Goal: Transaction & Acquisition: Purchase product/service

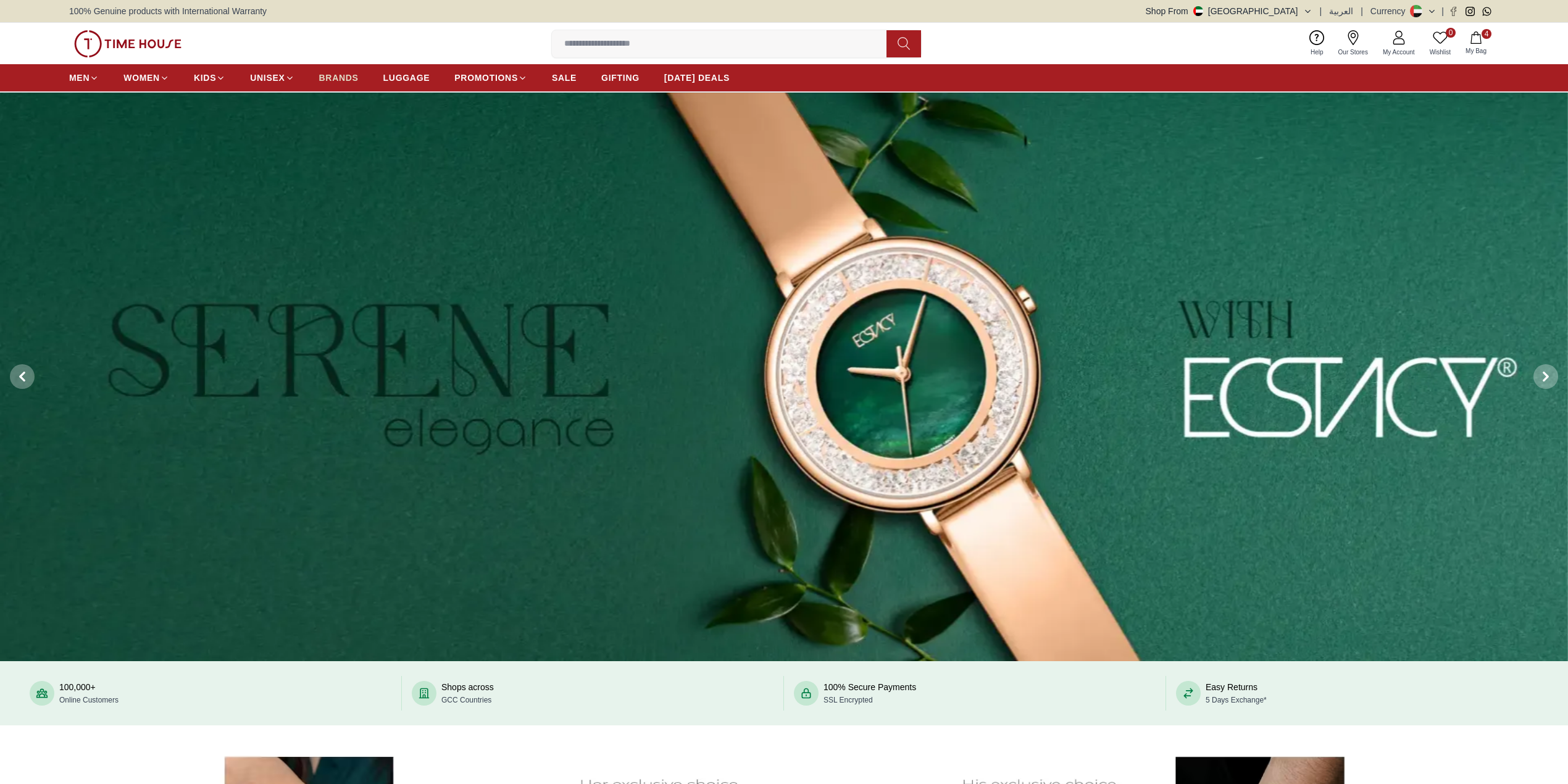
click at [332, 72] on span "BRANDS" at bounding box center [339, 78] width 40 height 13
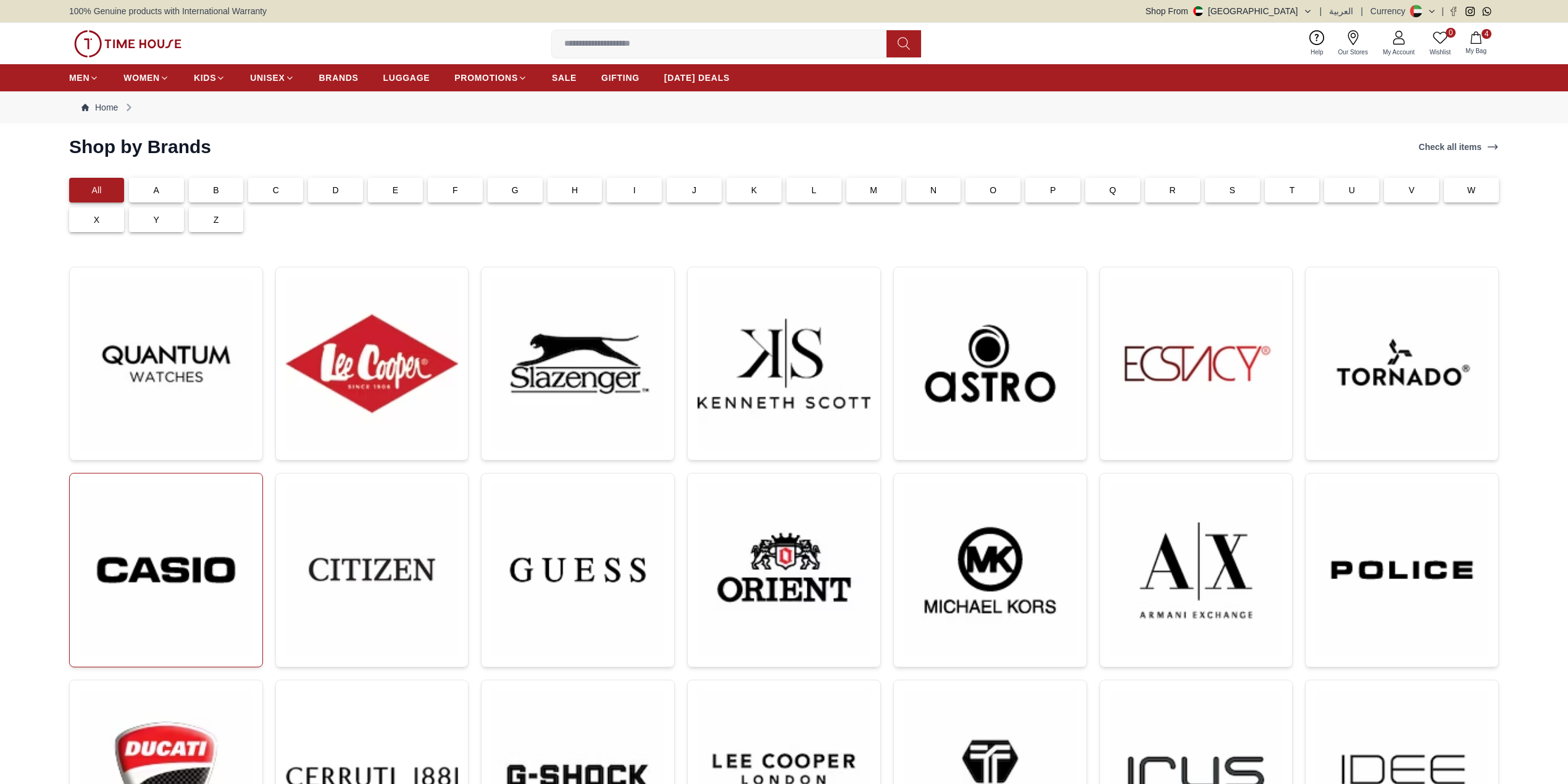
click at [225, 533] on img at bounding box center [166, 570] width 173 height 174
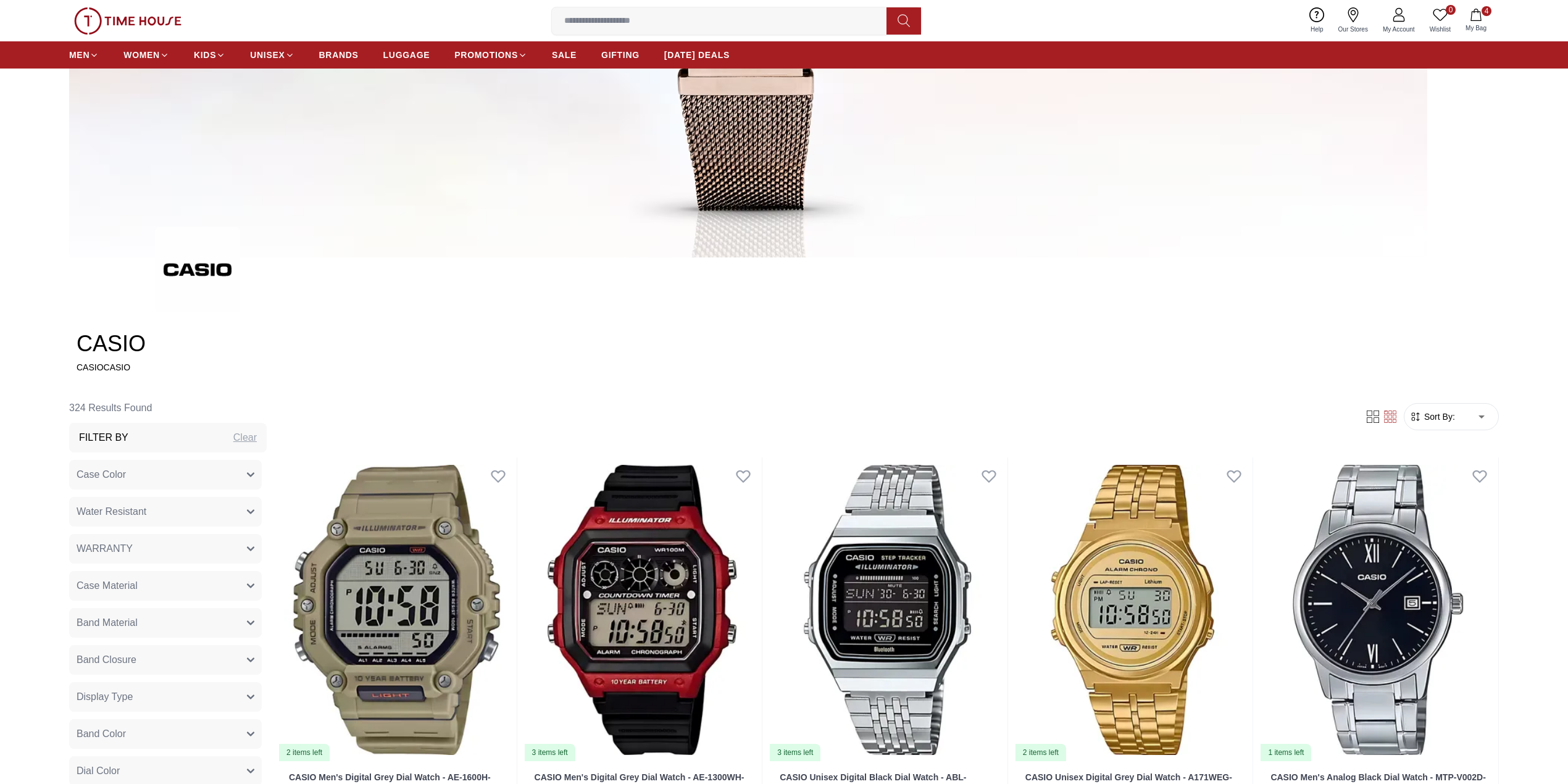
scroll to position [494, 0]
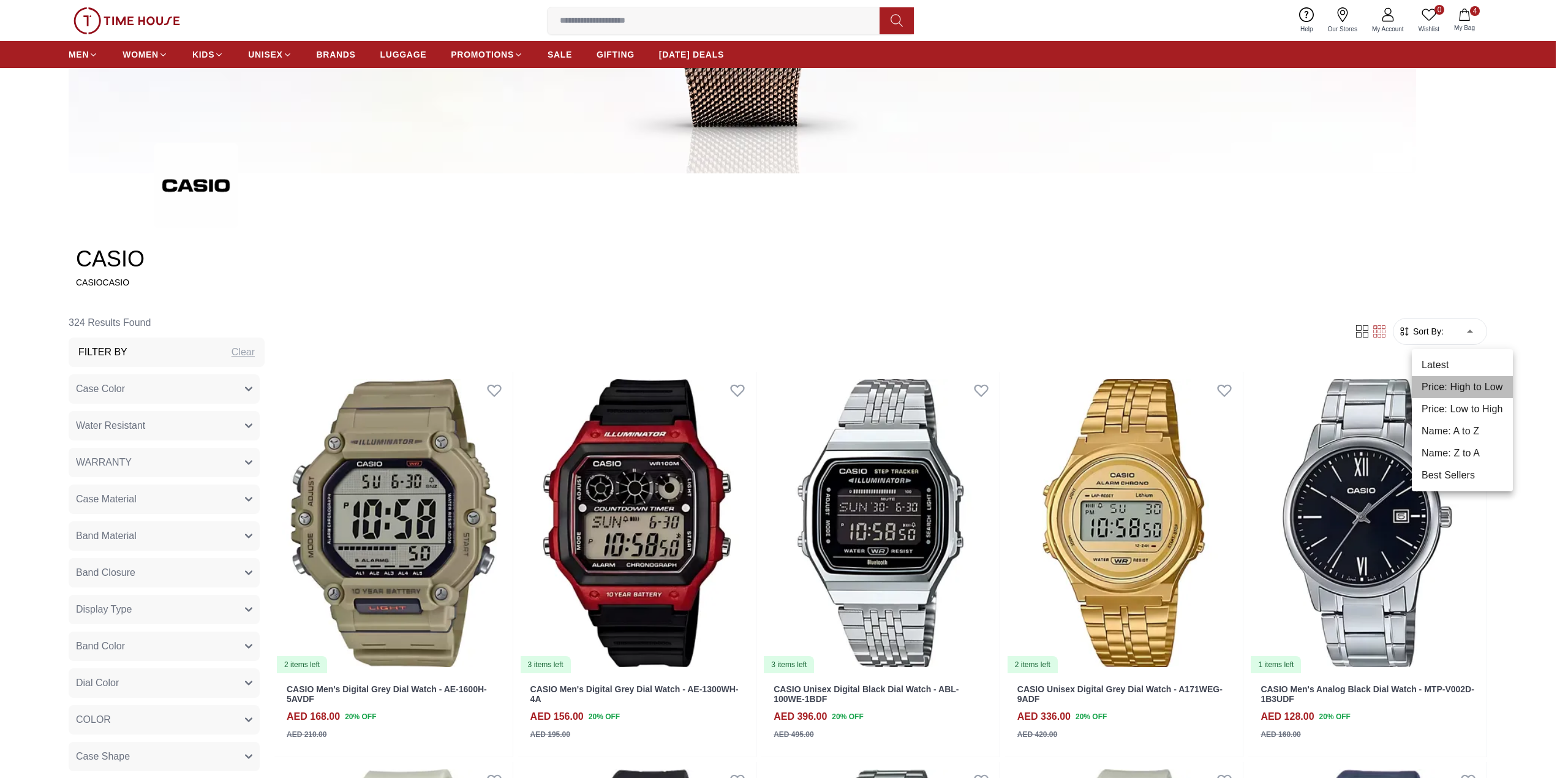
click at [1452, 383] on li "Price: High to Low" at bounding box center [1462, 387] width 101 height 22
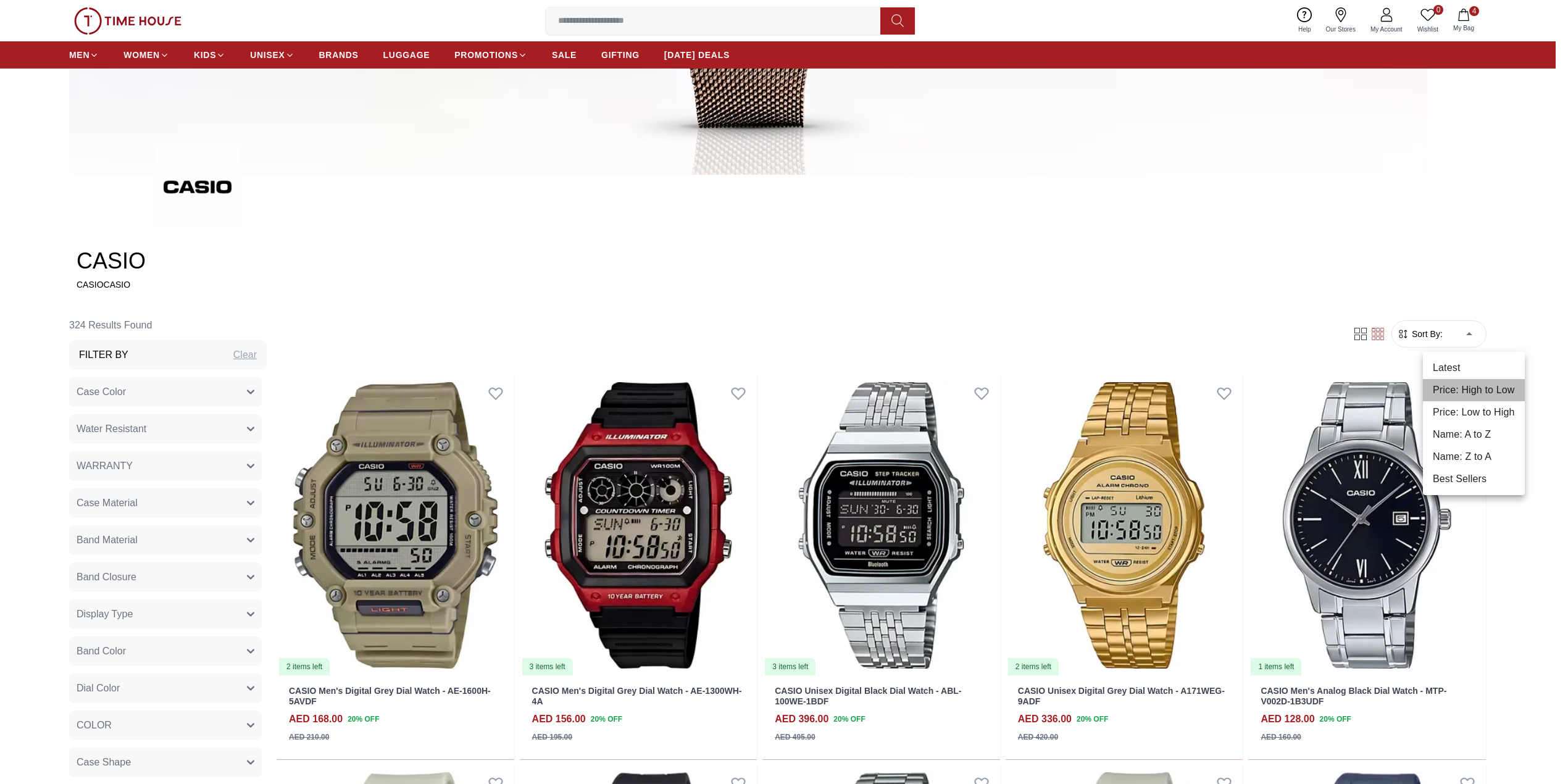
type input "*"
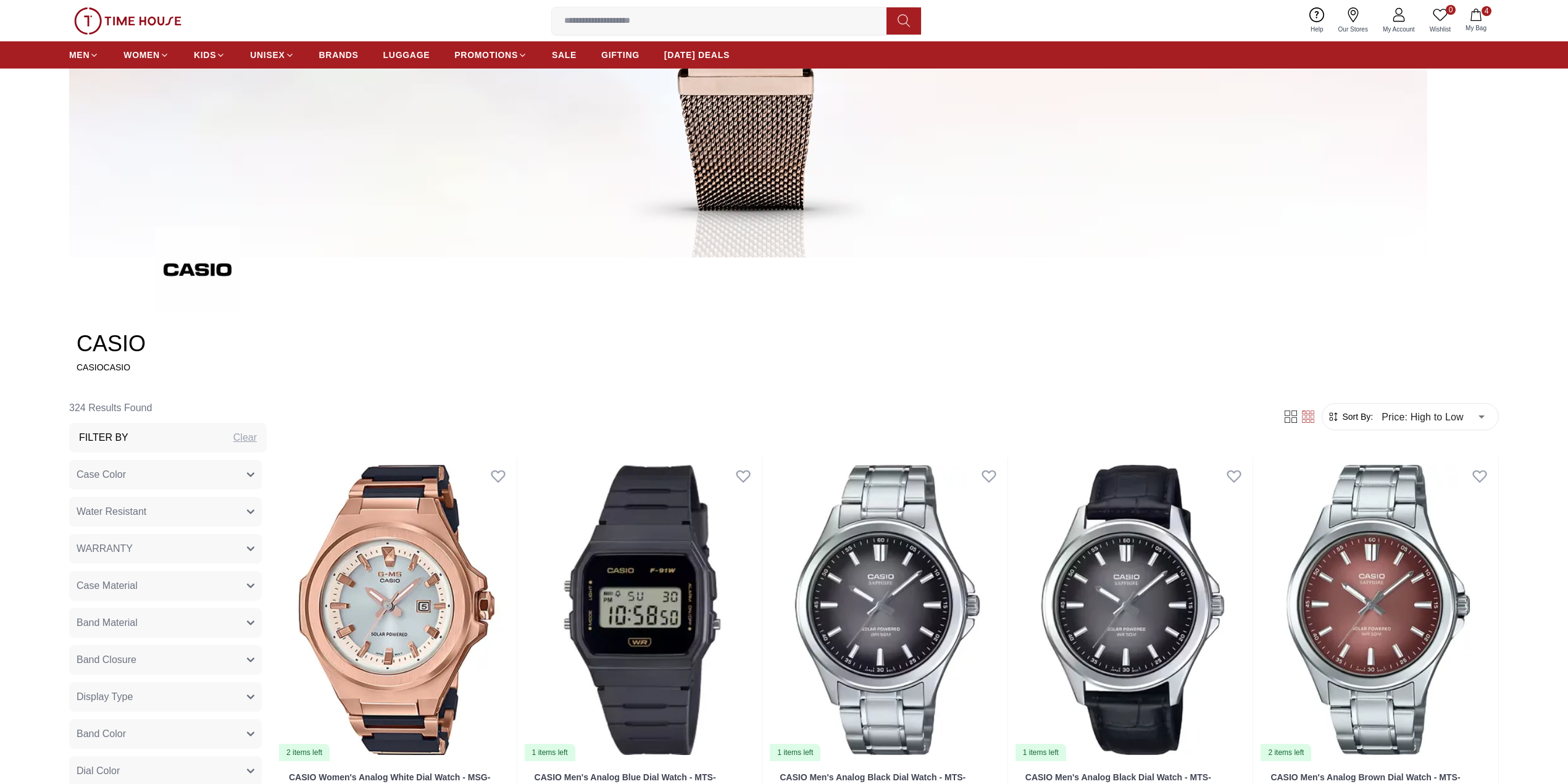
scroll to position [494, 0]
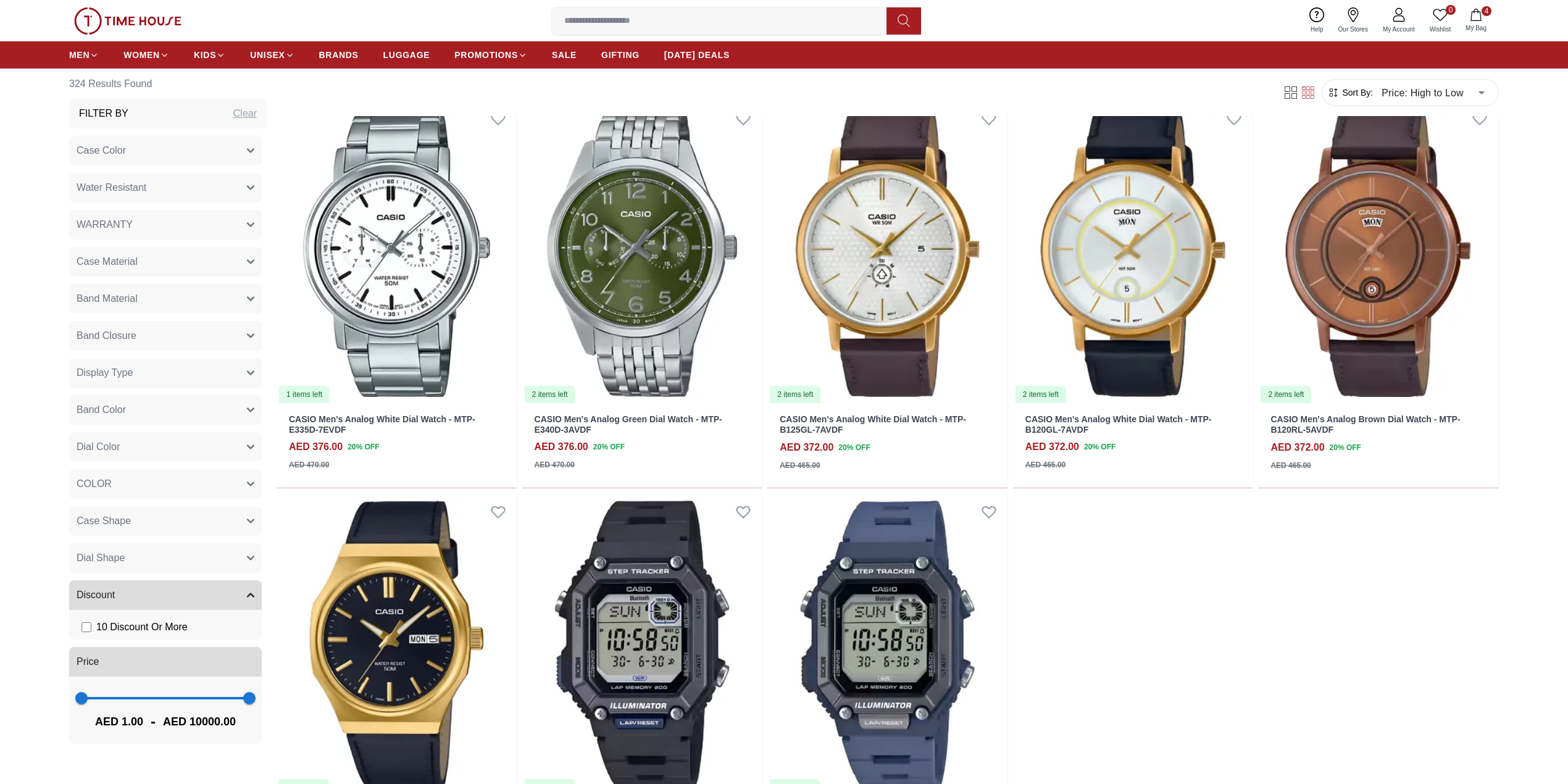
scroll to position [3293, 0]
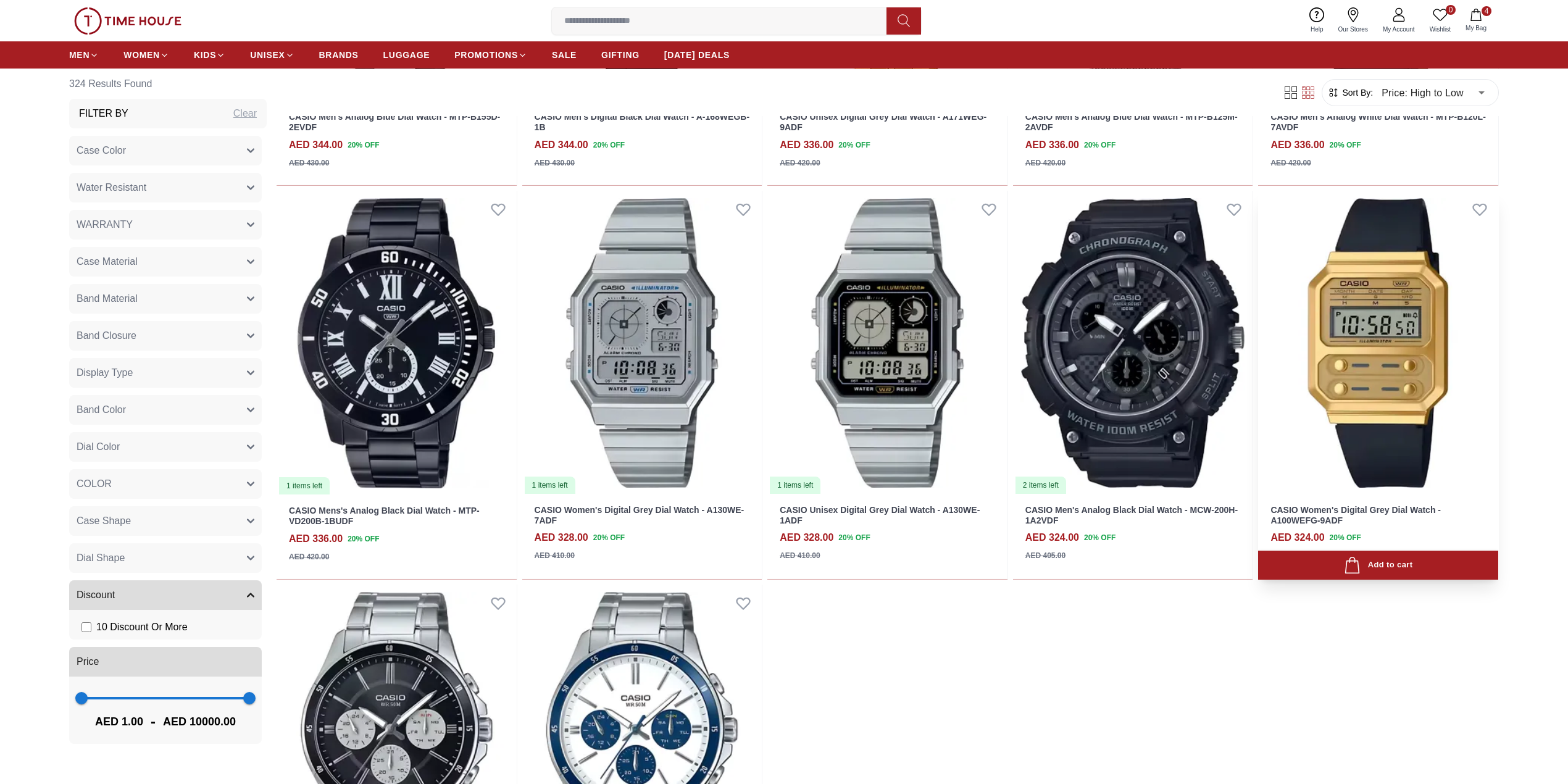
scroll to position [4857, 0]
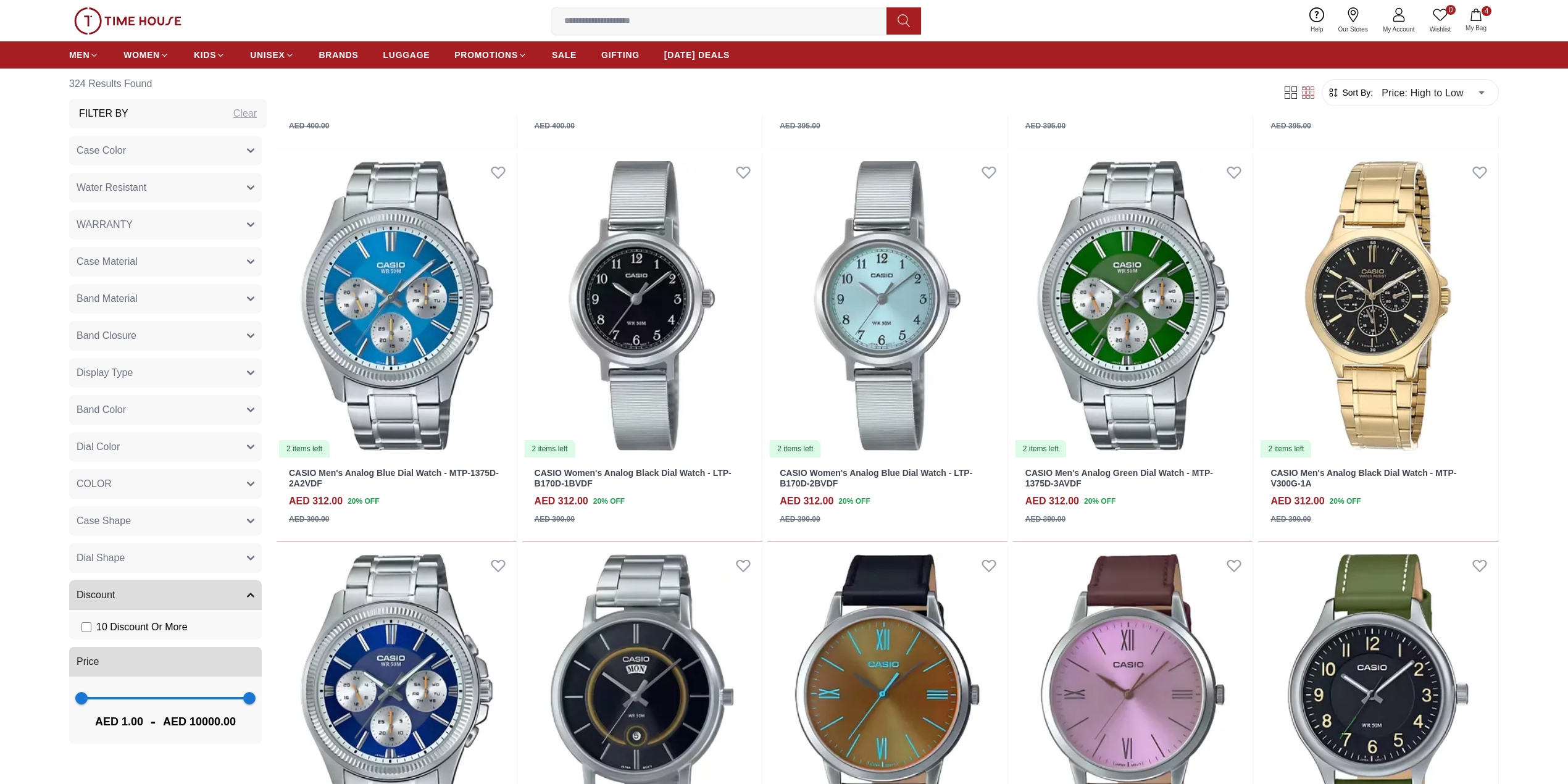
scroll to position [5598, 0]
